Goal: Task Accomplishment & Management: Use online tool/utility

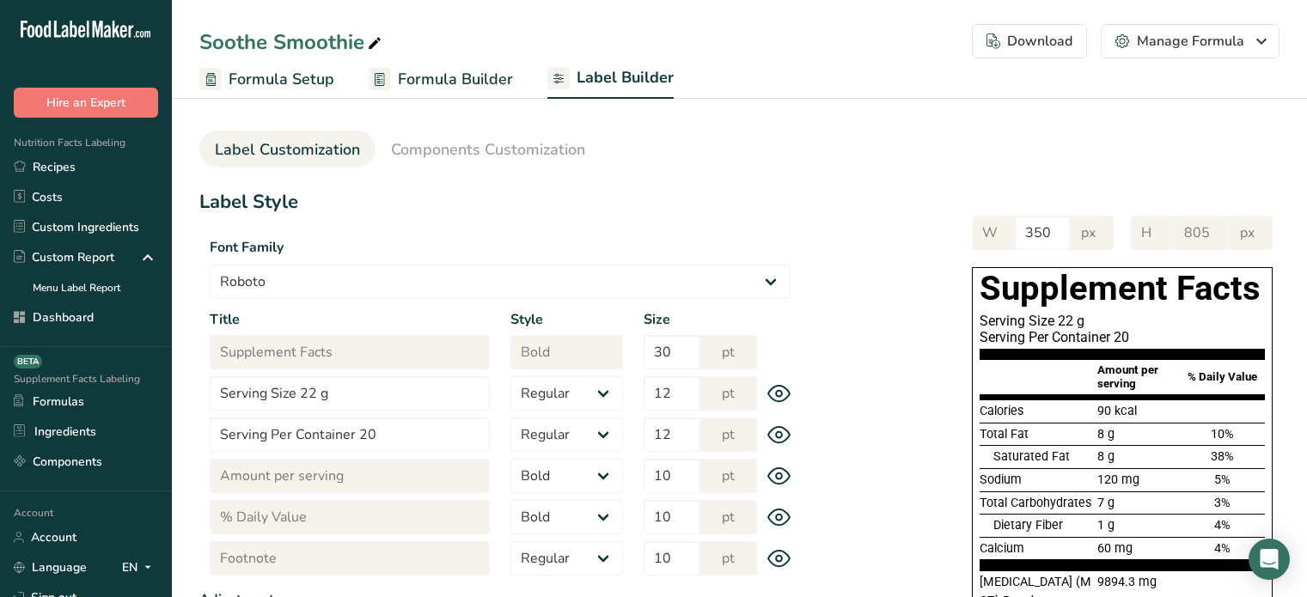
select select "Roboto"
select select "bold"
select select "center"
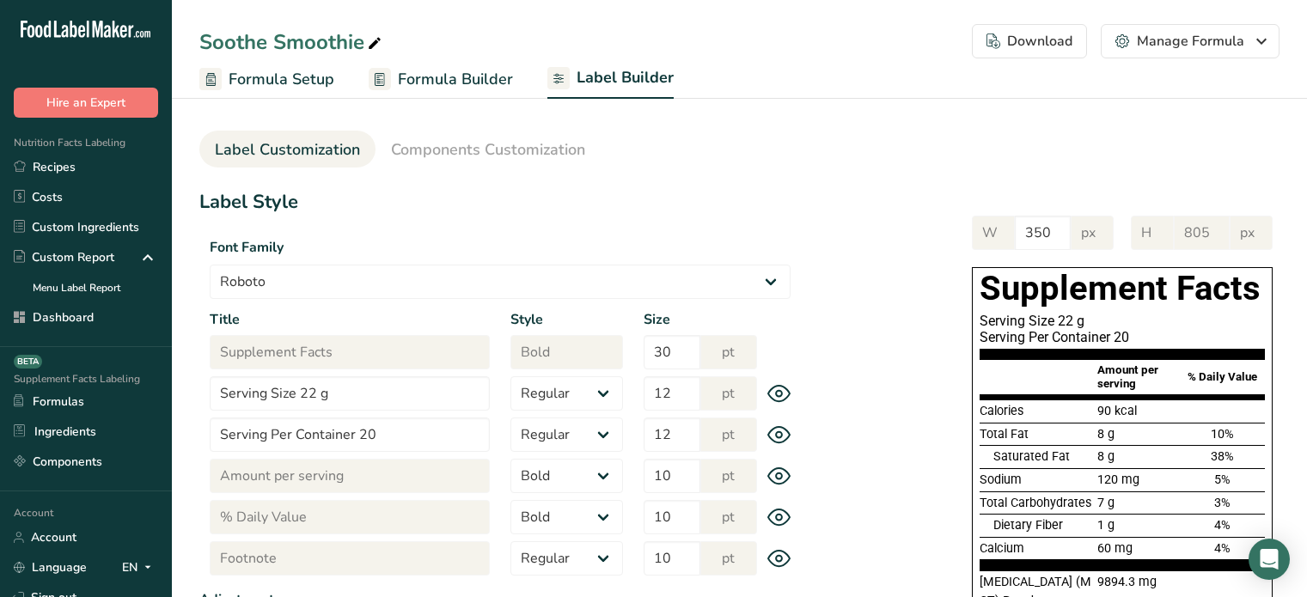
click at [86, 161] on link "Recipes" at bounding box center [86, 167] width 172 height 30
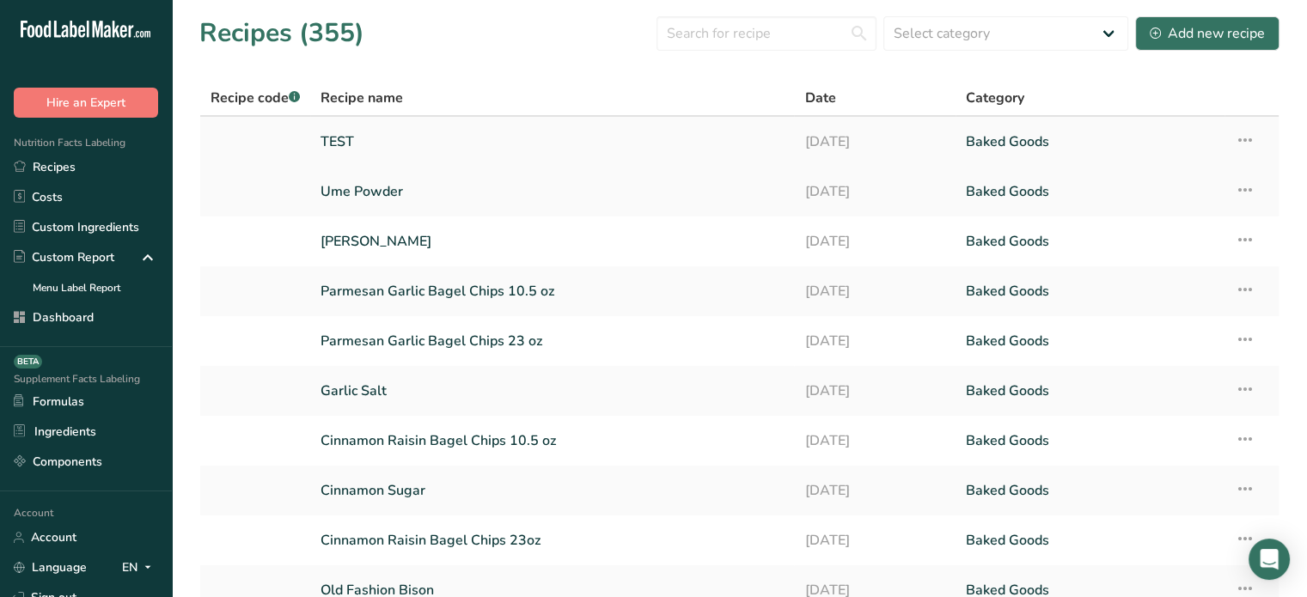
click at [349, 150] on link "TEST" at bounding box center [552, 142] width 463 height 36
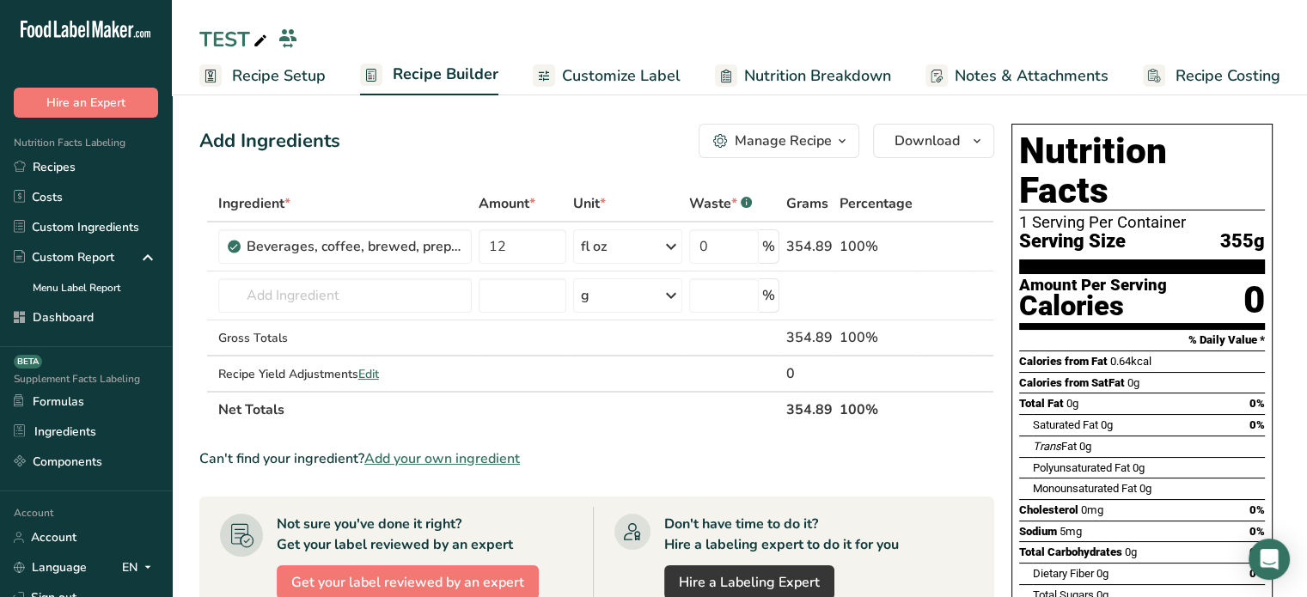
scroll to position [5, 0]
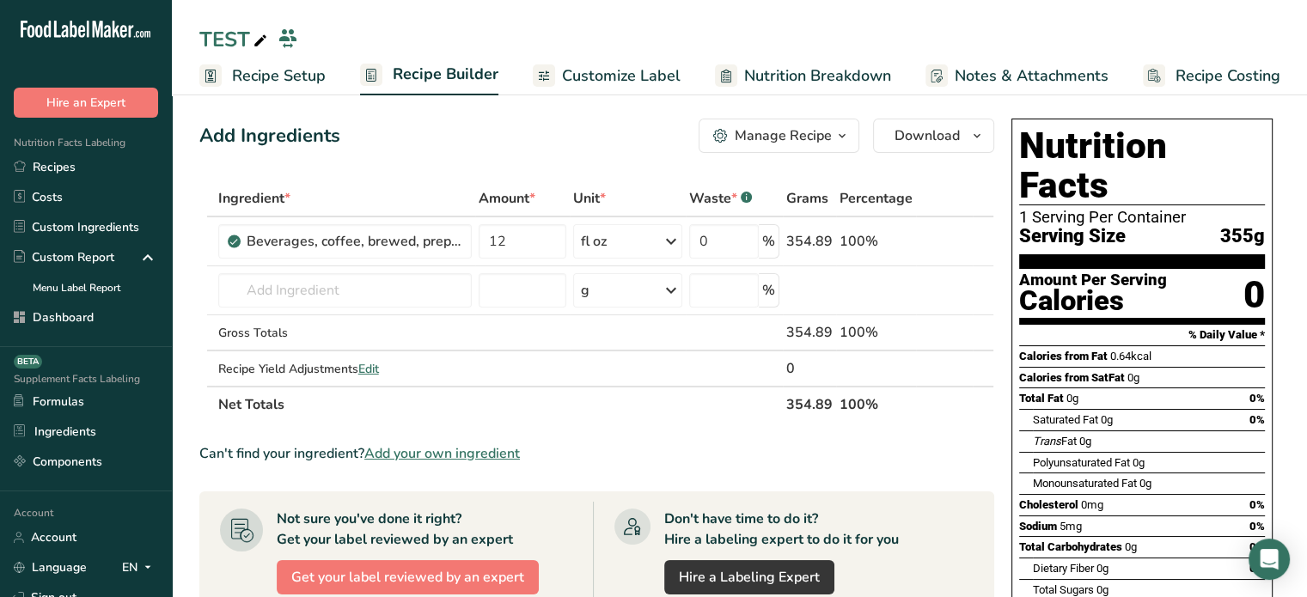
click at [1131, 541] on span "0g" at bounding box center [1131, 547] width 12 height 13
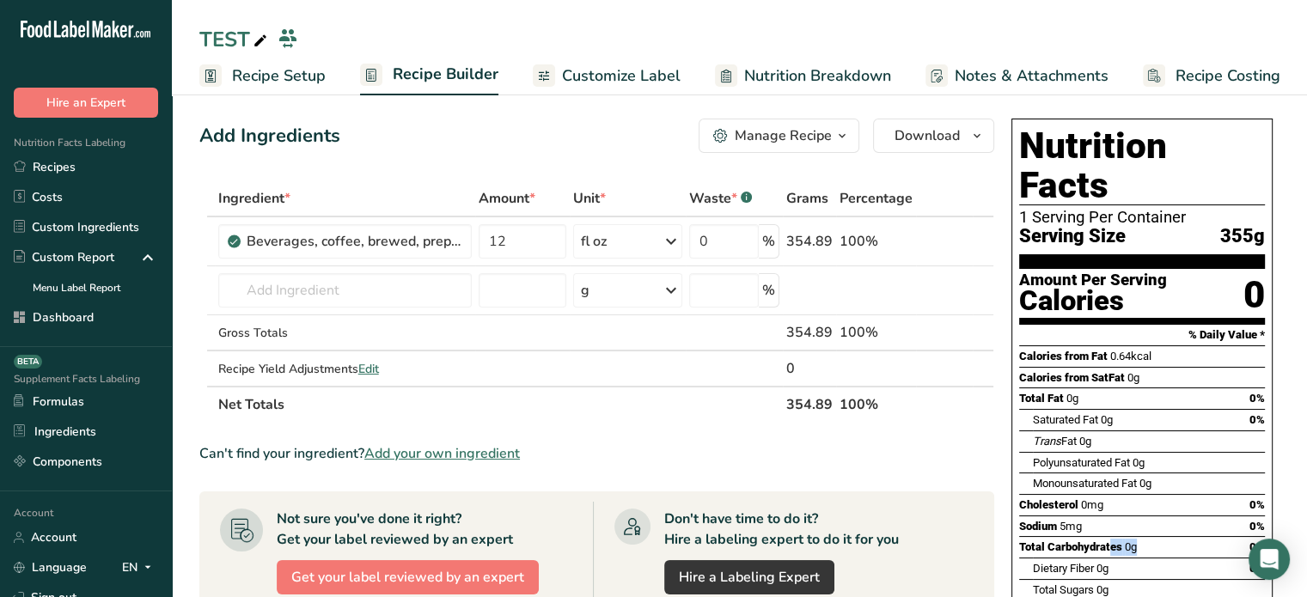
click at [1131, 541] on span "0g" at bounding box center [1131, 547] width 12 height 13
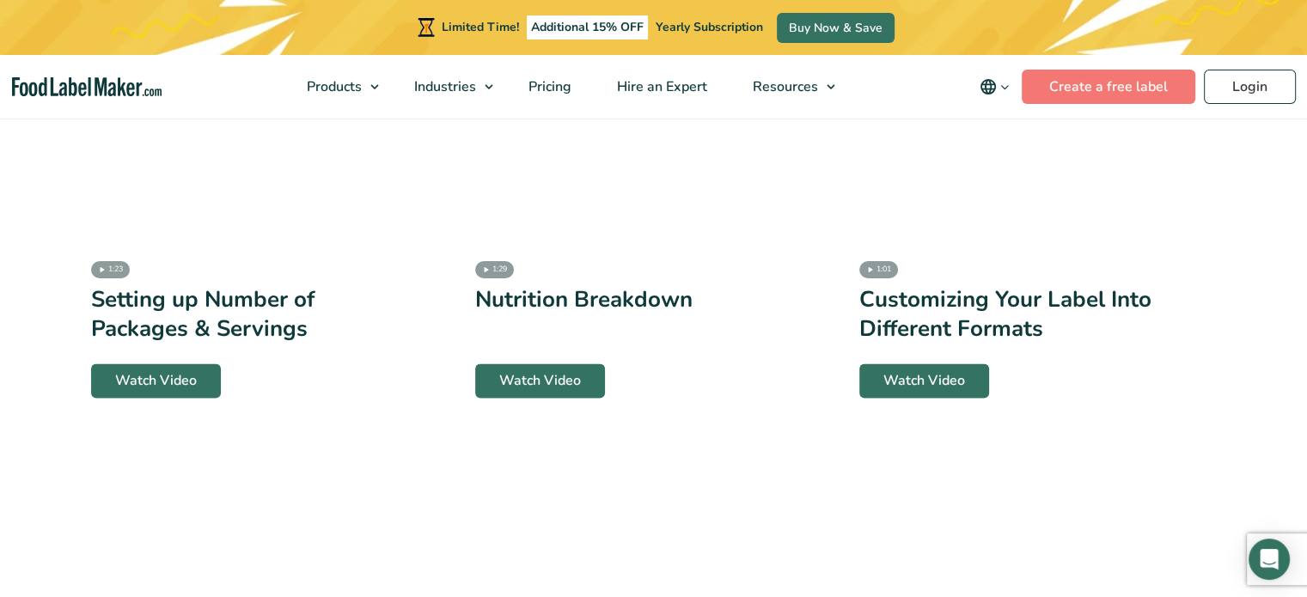
scroll to position [3752, 0]
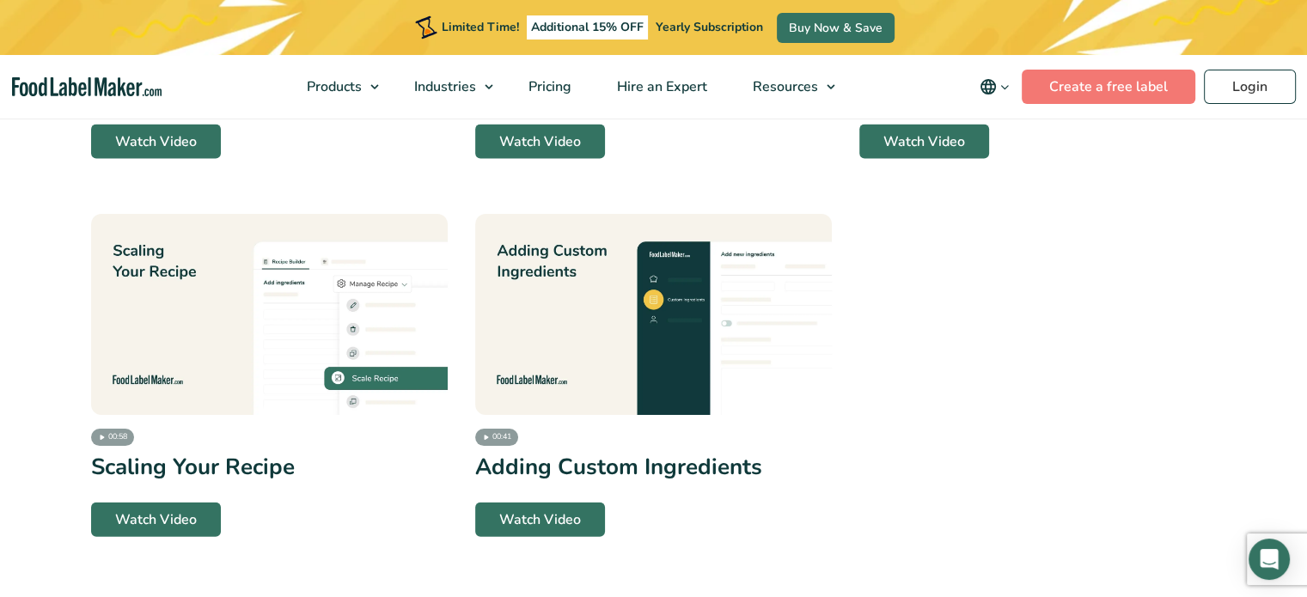
click at [694, 356] on img at bounding box center [653, 314] width 357 height 201
